Goal: Information Seeking & Learning: Learn about a topic

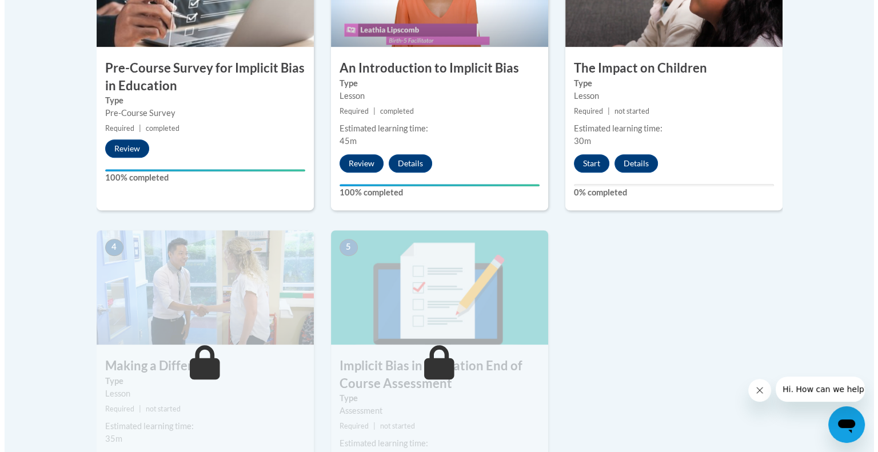
scroll to position [498, 0]
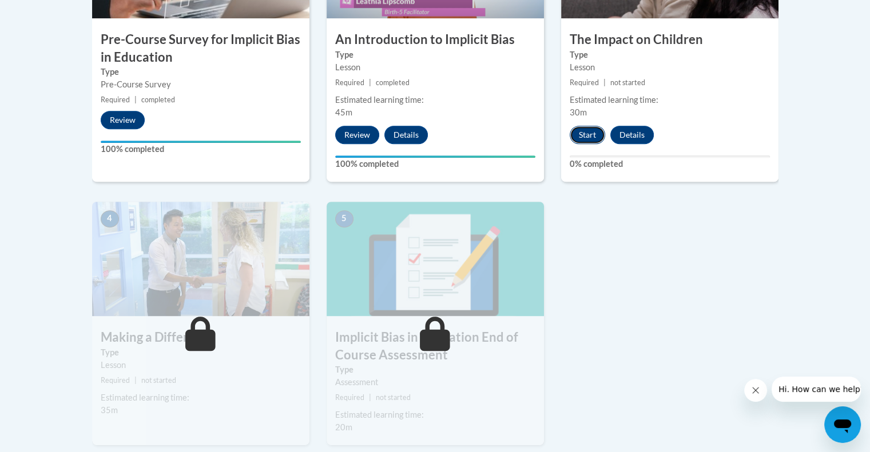
click at [587, 132] on button "Start" at bounding box center [587, 135] width 35 height 18
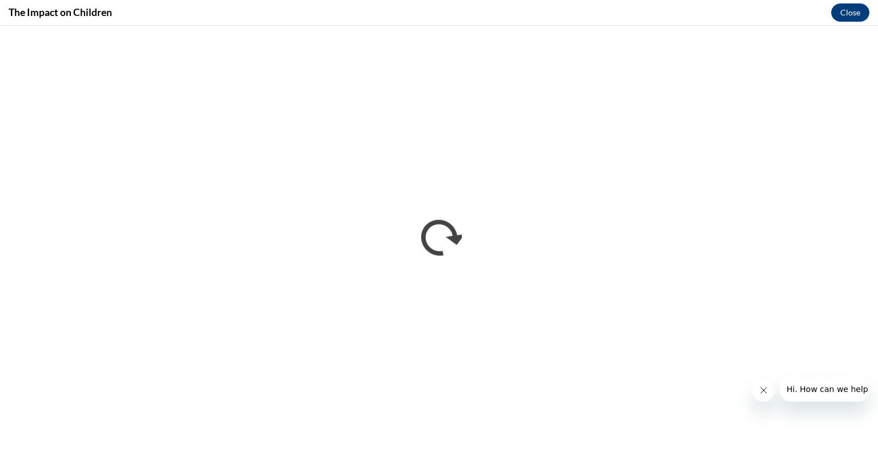
scroll to position [0, 0]
